Goal: Task Accomplishment & Management: Manage account settings

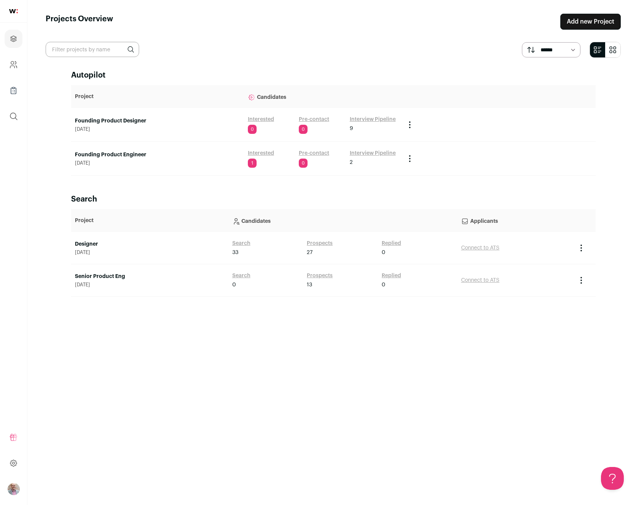
click at [133, 152] on link "Founding Product Engineer" at bounding box center [157, 155] width 165 height 8
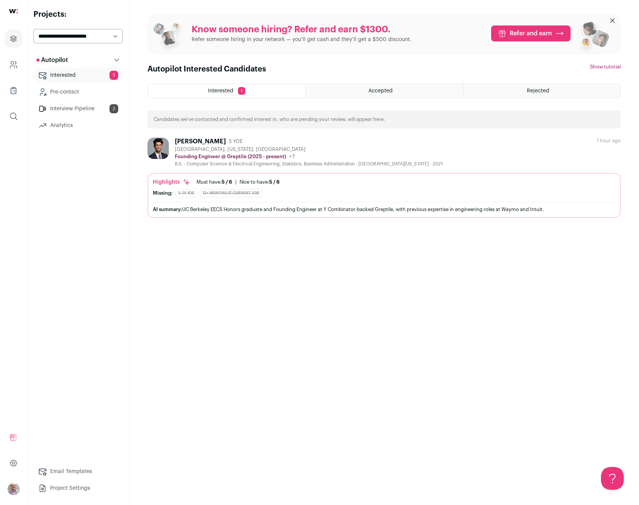
click at [187, 138] on div "[PERSON_NAME]" at bounding box center [200, 142] width 51 height 8
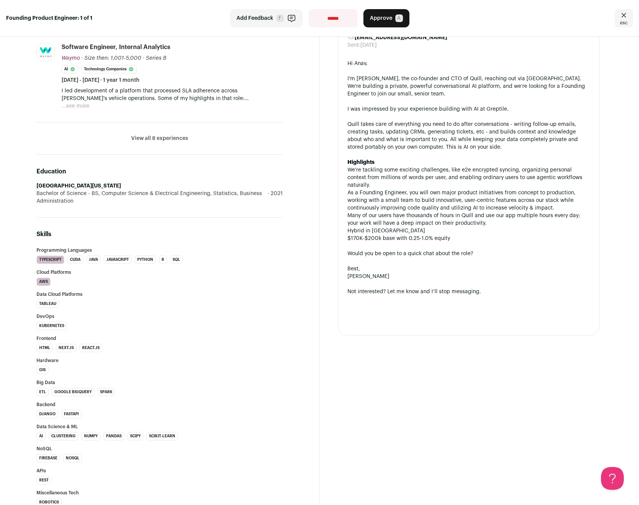
scroll to position [137, 0]
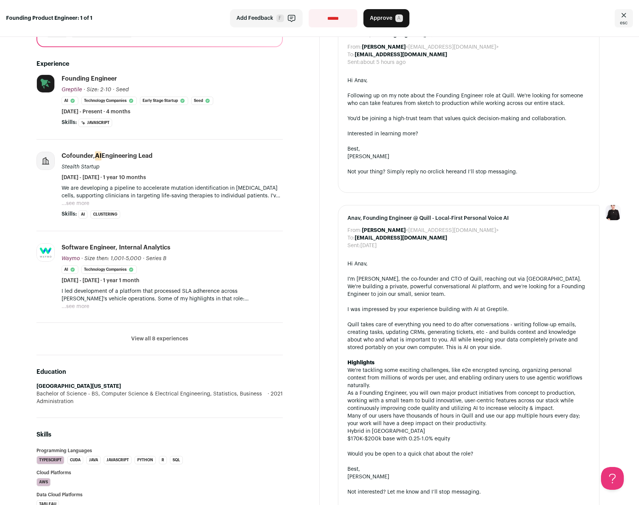
click at [82, 204] on button "...see more" at bounding box center [76, 203] width 28 height 8
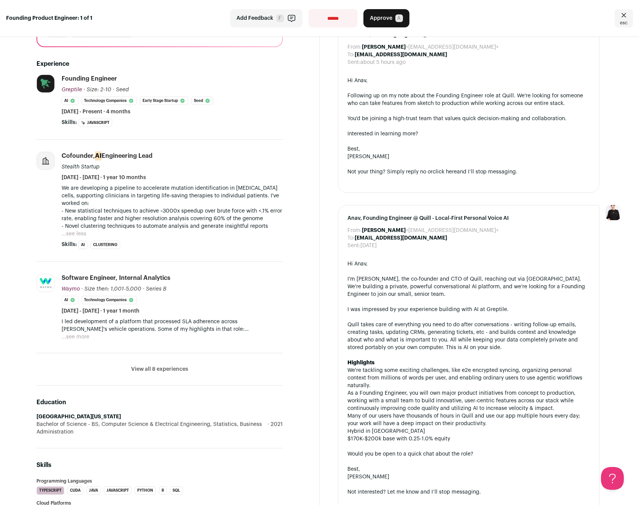
click at [79, 338] on button "...see more" at bounding box center [76, 337] width 28 height 8
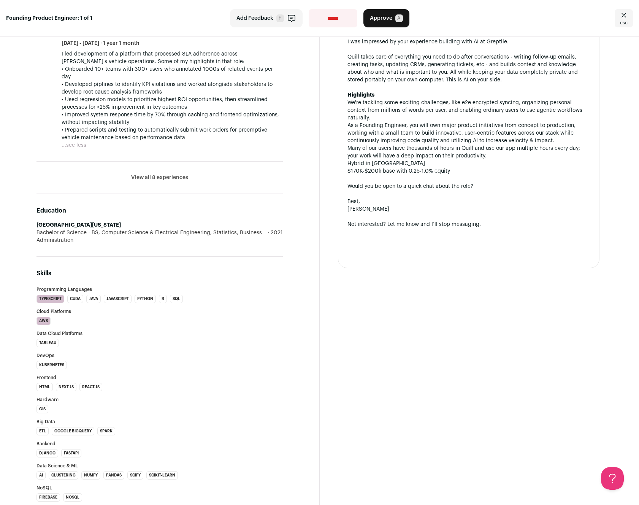
scroll to position [0, 0]
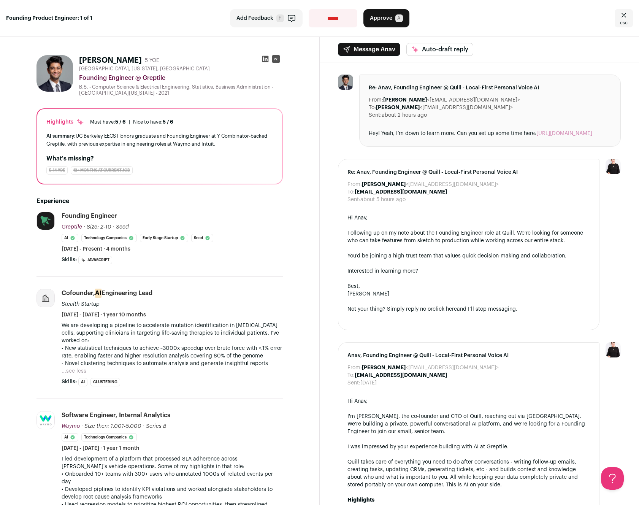
click at [396, 17] on span "A" at bounding box center [399, 18] width 8 height 8
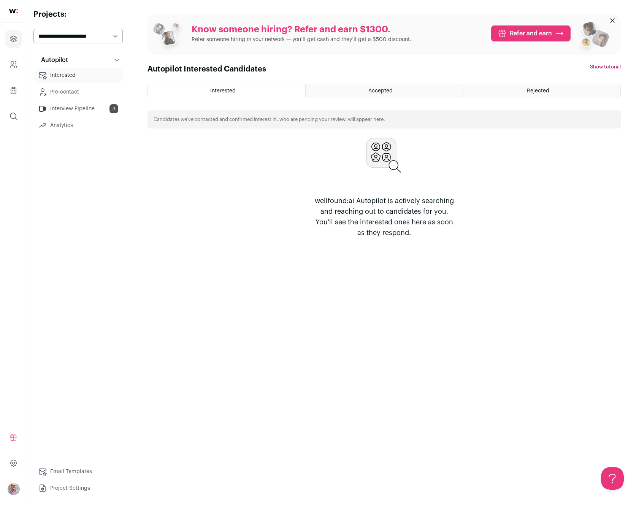
click at [63, 110] on link "Interview Pipeline 3" at bounding box center [77, 108] width 89 height 15
